Goal: Information Seeking & Learning: Learn about a topic

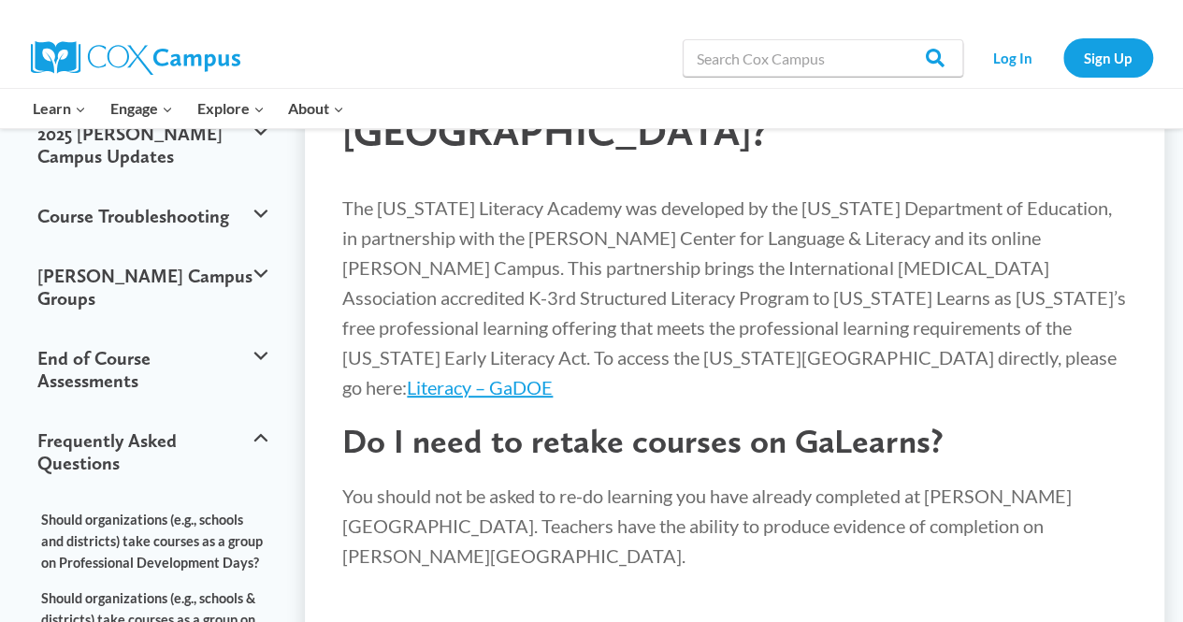
scroll to position [213, 0]
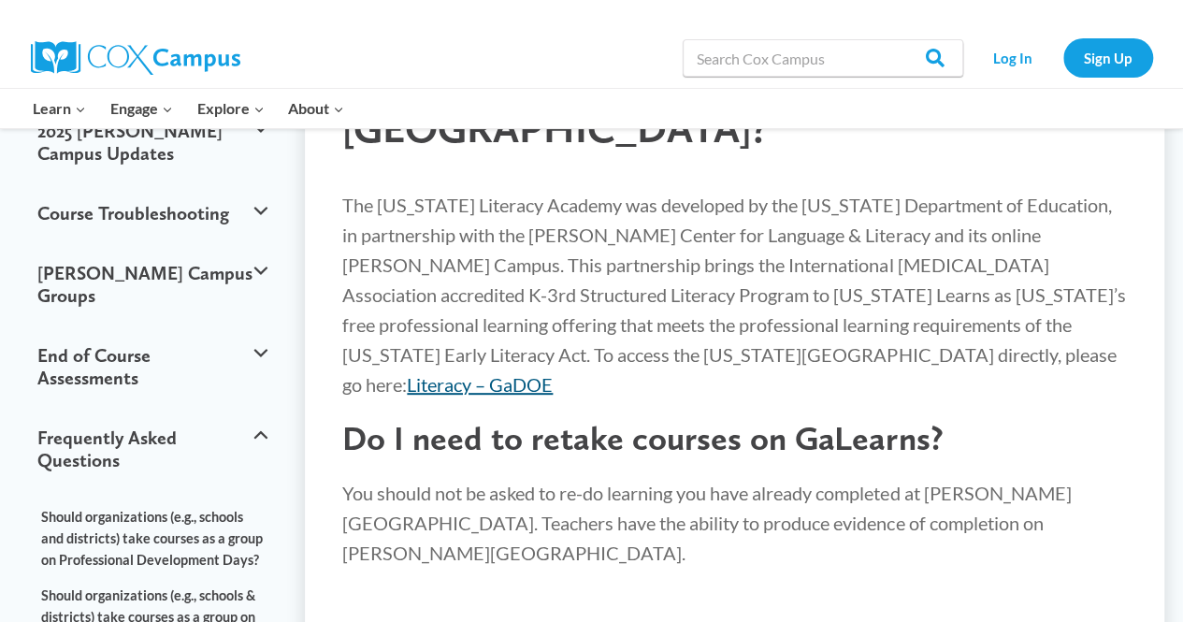
click at [552, 373] on link "Literacy – GaDOE" at bounding box center [480, 384] width 146 height 22
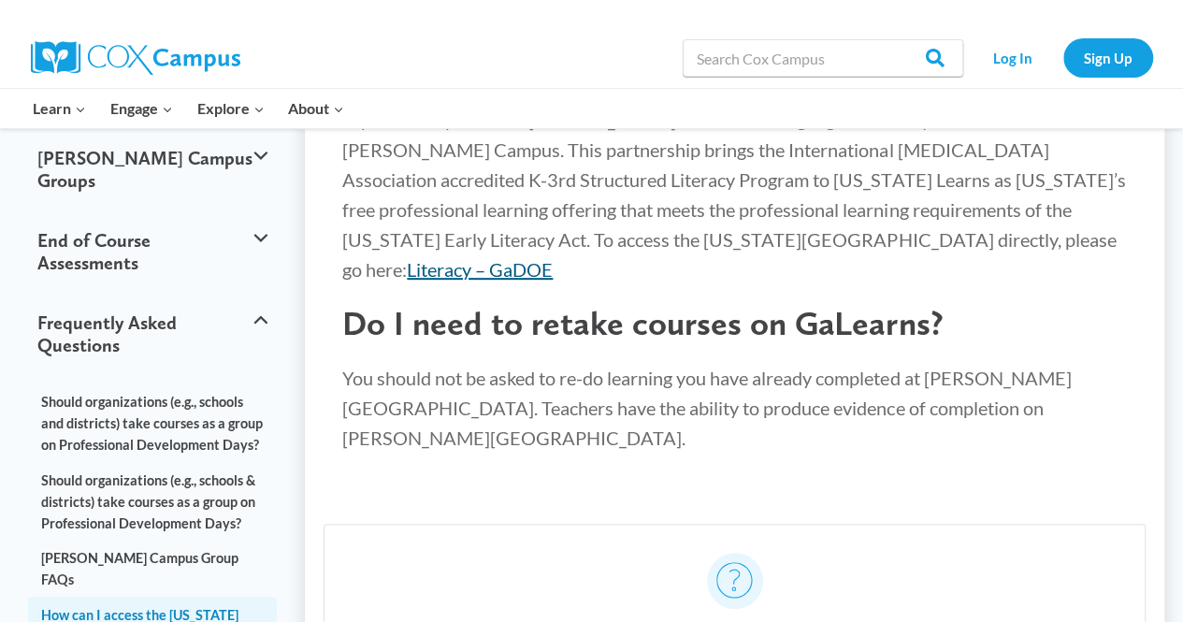
scroll to position [327, 0]
click at [120, 597] on link "How can I access the Georgia Literacy Academy?" at bounding box center [152, 625] width 249 height 56
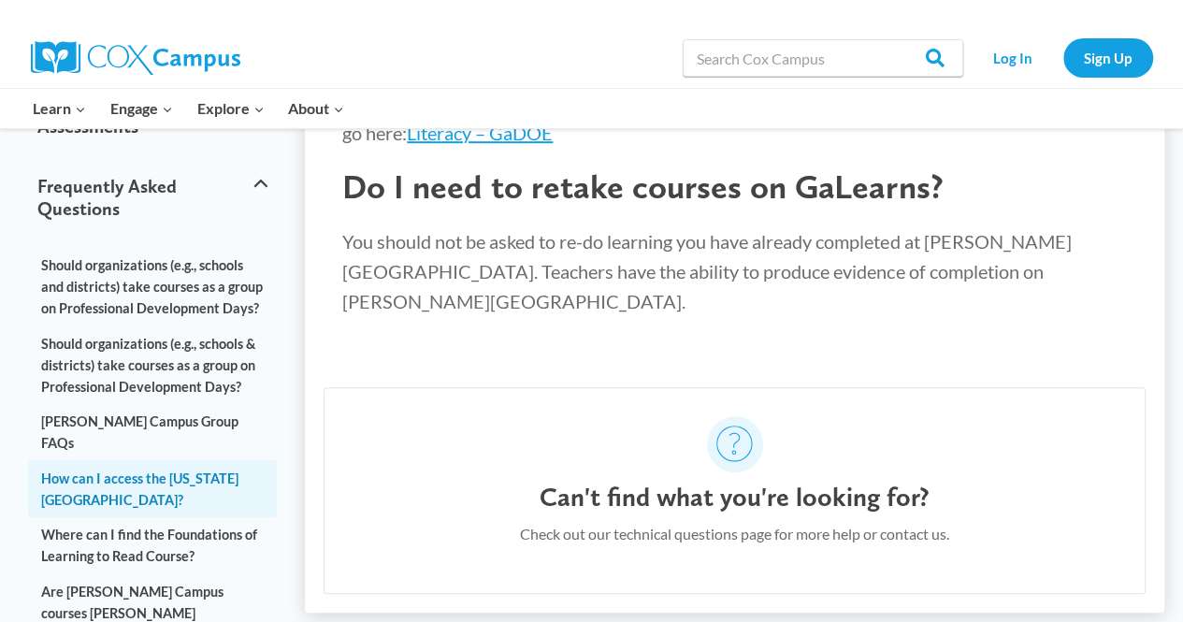
scroll to position [464, 0]
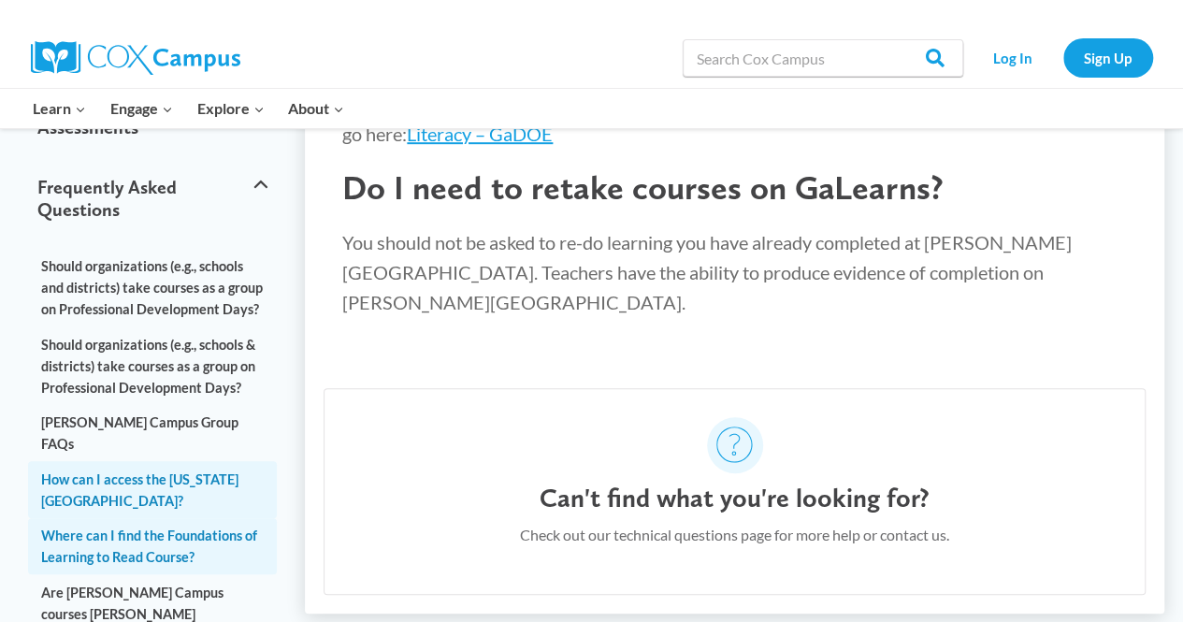
click at [135, 518] on link "Where can I find the Foundations of Learning to Read Course?" at bounding box center [152, 546] width 249 height 56
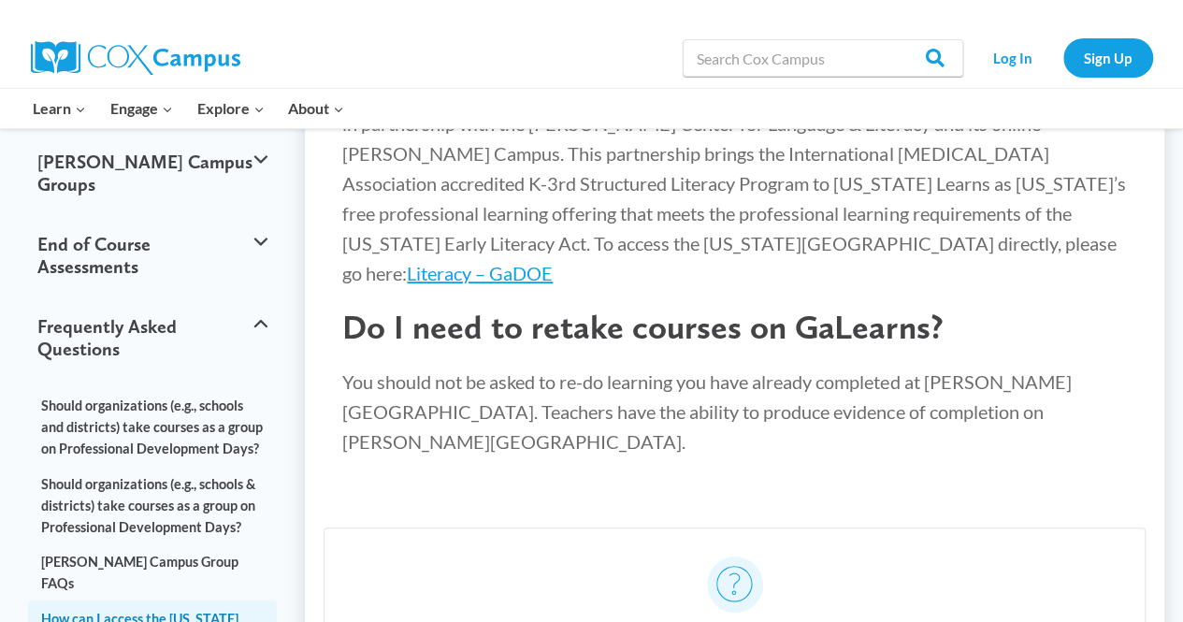
scroll to position [326, 0]
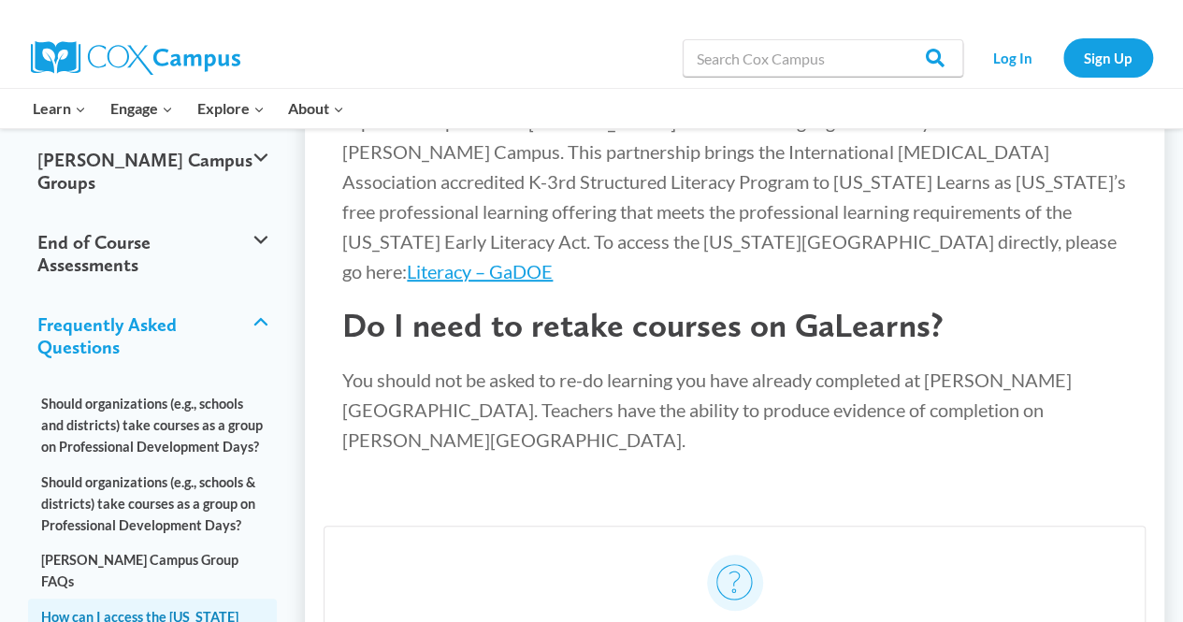
click at [265, 294] on button "Frequently Asked Questions" at bounding box center [152, 335] width 249 height 82
click at [137, 598] on link "How can I access the [US_STATE][GEOGRAPHIC_DATA]?" at bounding box center [152, 626] width 249 height 56
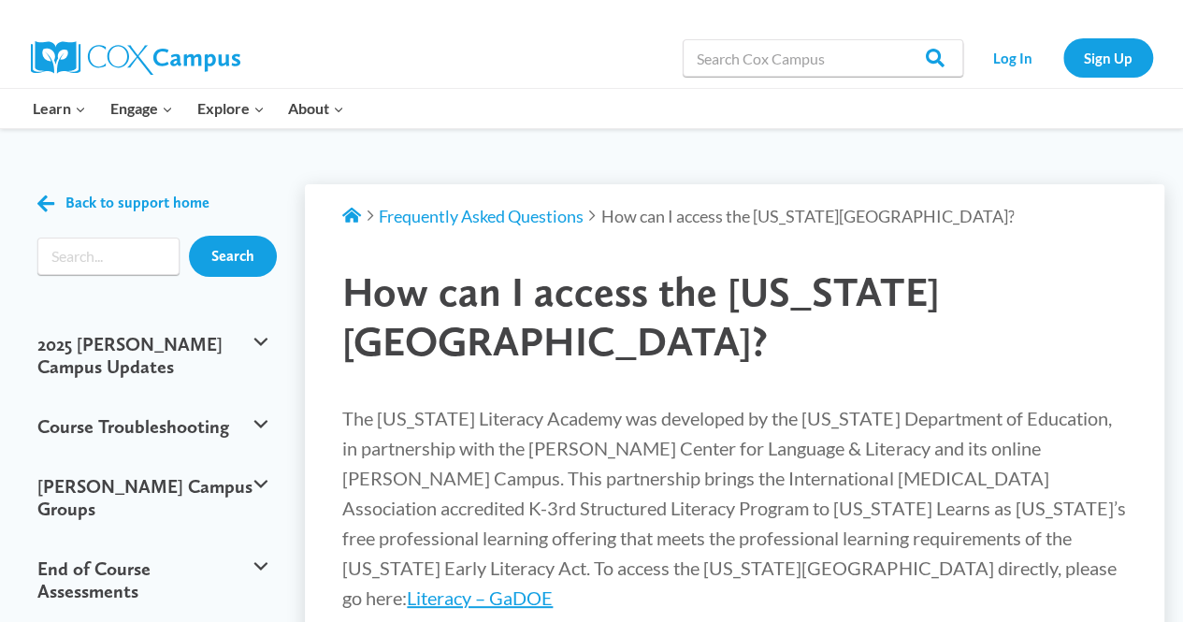
scroll to position [366, 0]
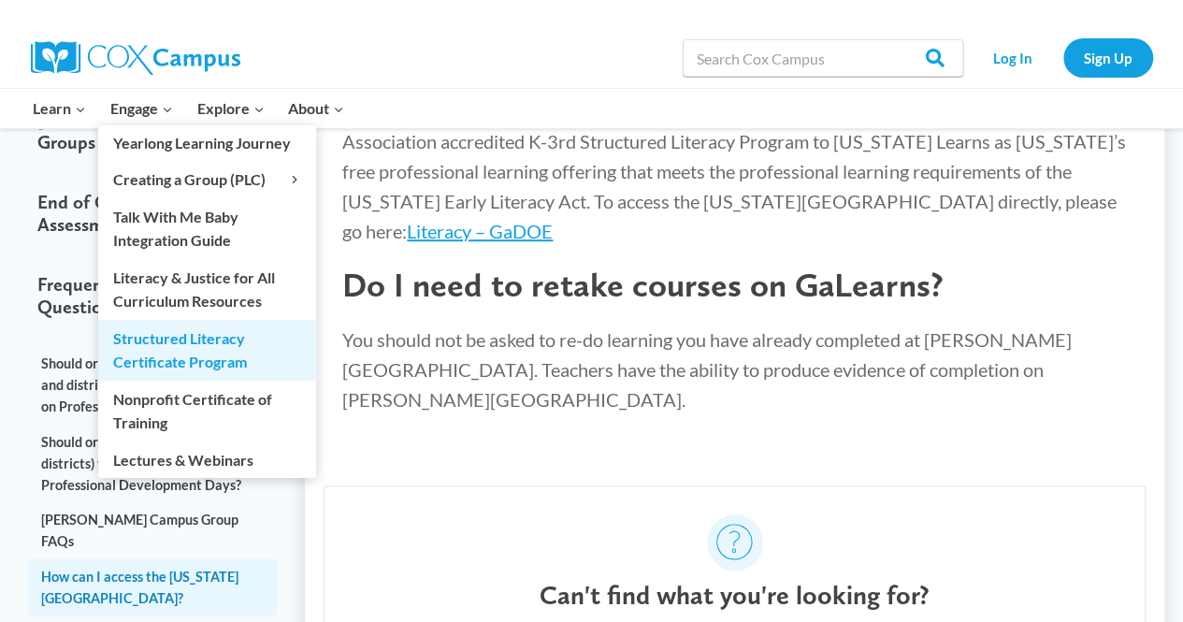
click at [187, 343] on link "Structured Literacy Certificate Program" at bounding box center [207, 350] width 218 height 60
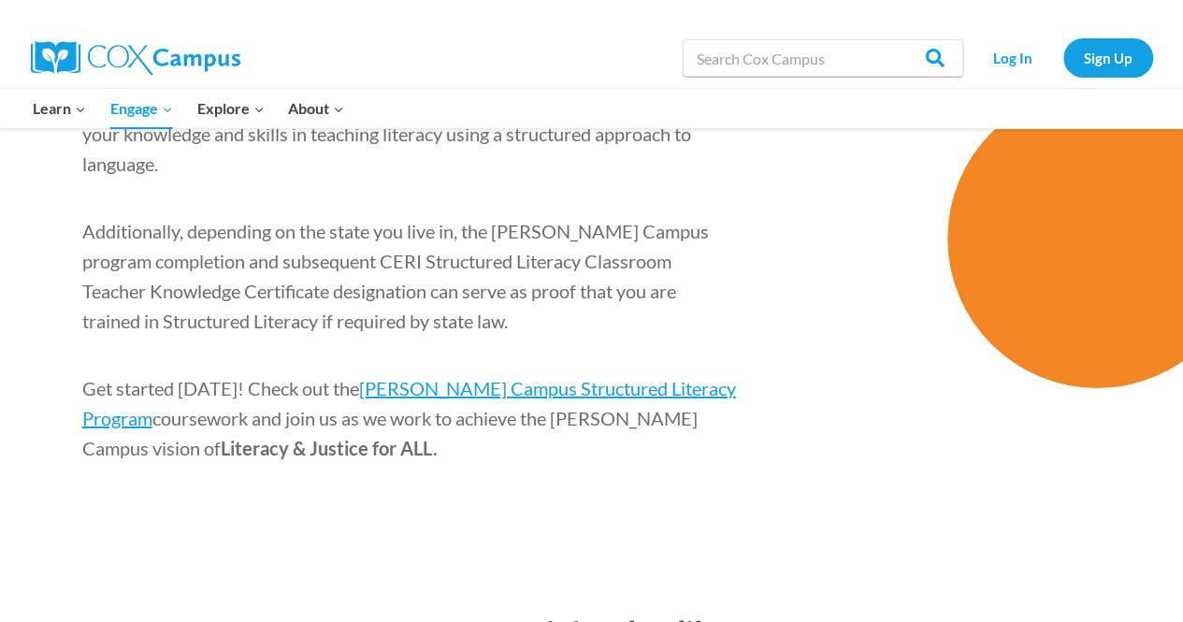
scroll to position [2997, 0]
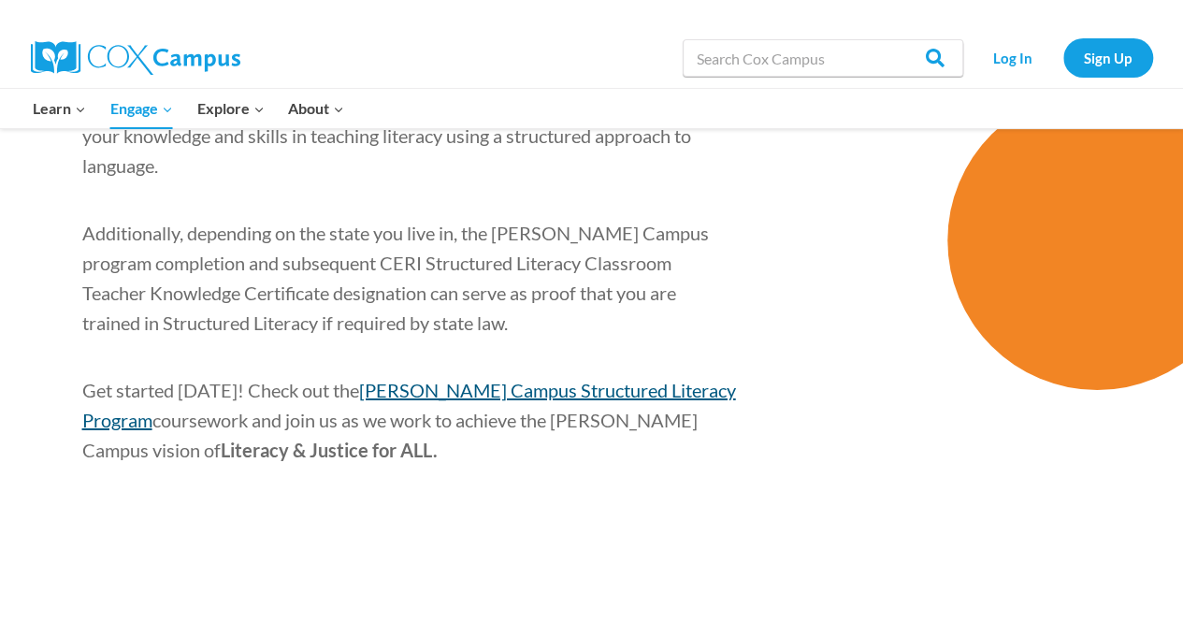
click at [521, 379] on span "[PERSON_NAME] Campus Structured Literacy Program" at bounding box center [408, 405] width 653 height 52
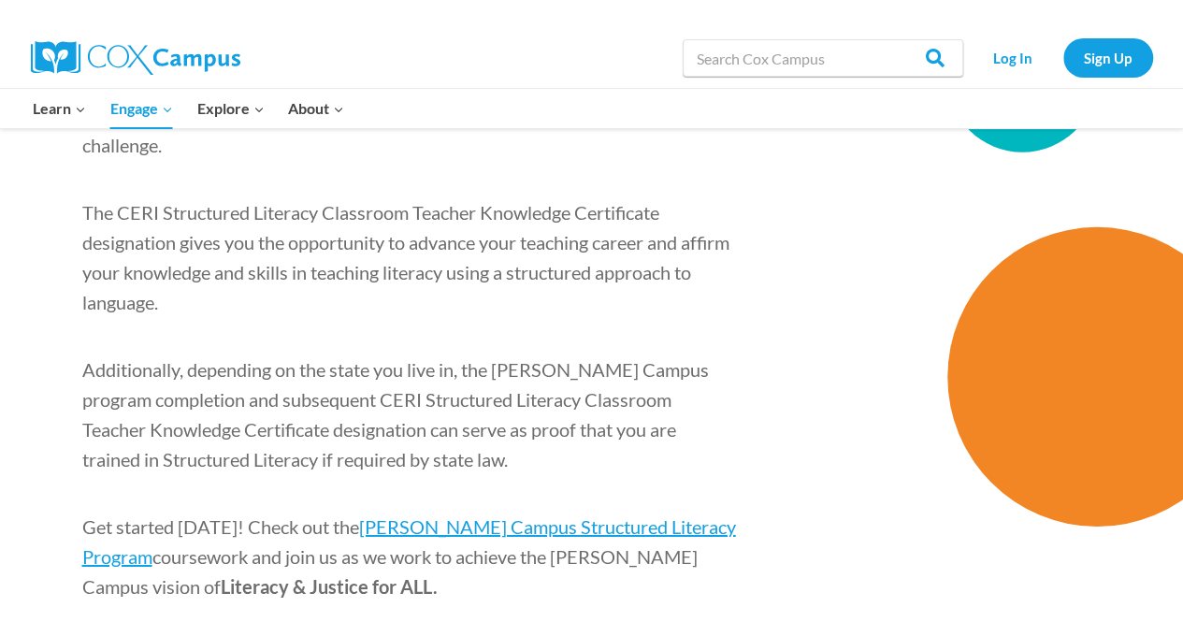
scroll to position [2846, 0]
